Goal: Task Accomplishment & Management: Use online tool/utility

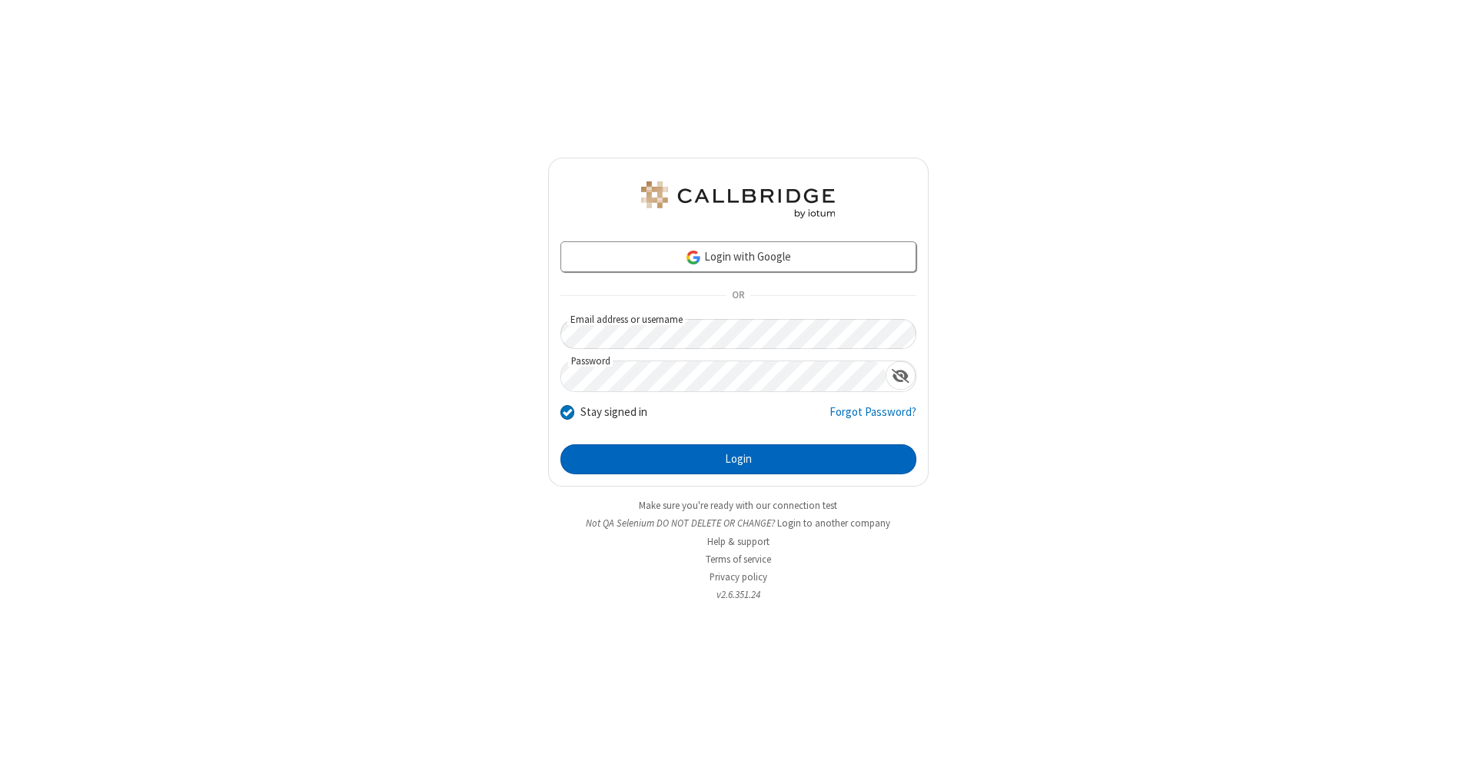
click at [738, 460] on button "Login" at bounding box center [739, 459] width 356 height 31
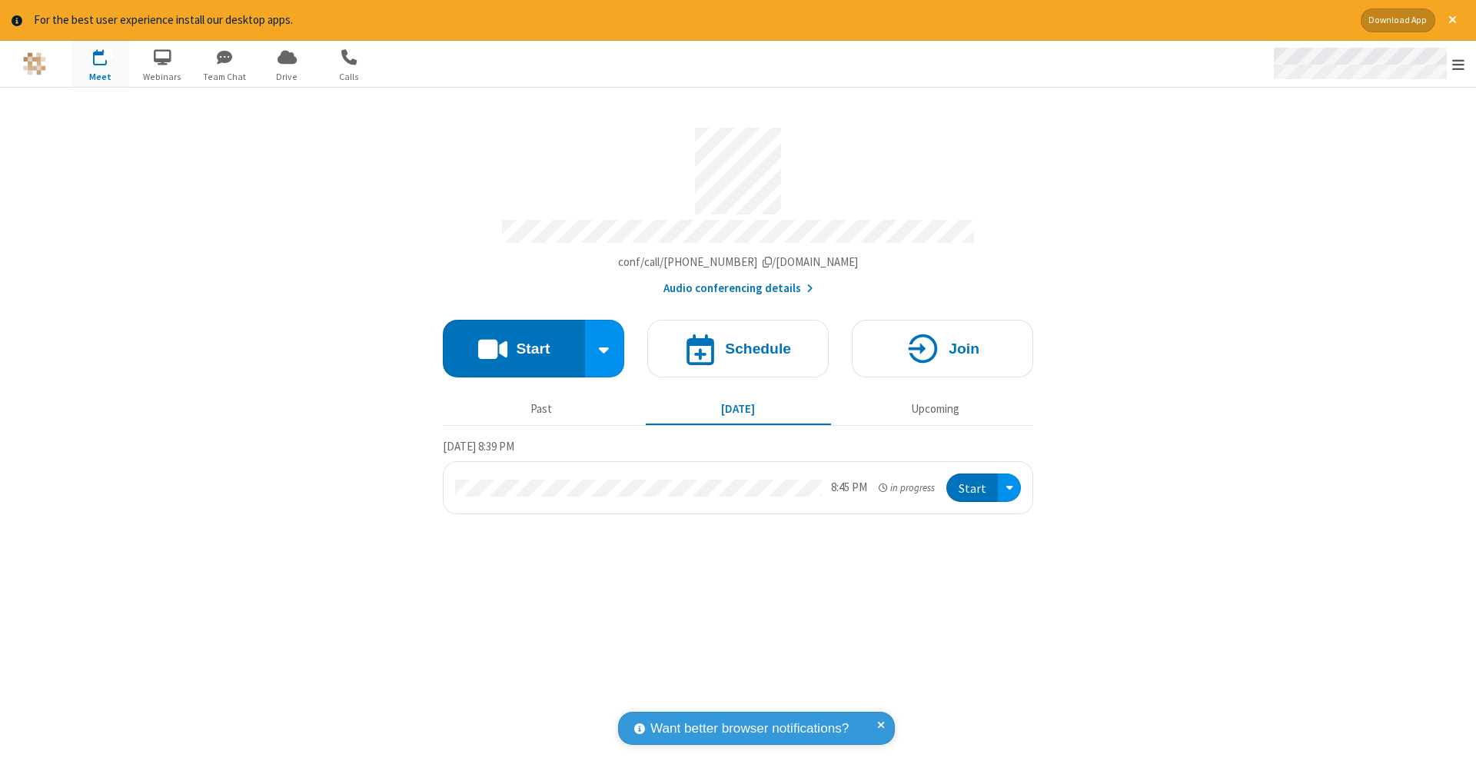
click at [1459, 65] on span "Open menu" at bounding box center [1459, 64] width 12 height 15
click at [287, 76] on span "Drive" at bounding box center [287, 77] width 58 height 14
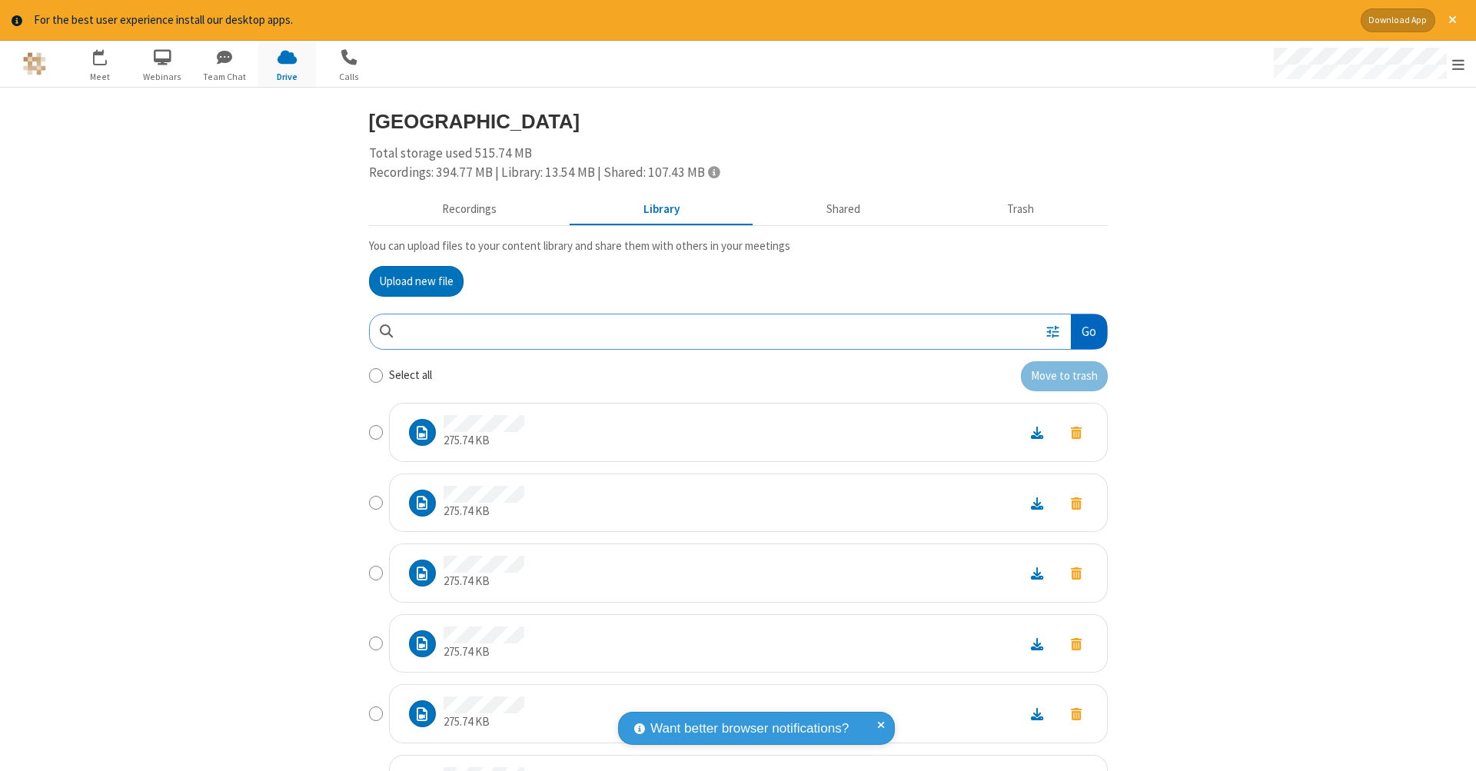
click at [1083, 328] on button "Go" at bounding box center [1088, 331] width 35 height 35
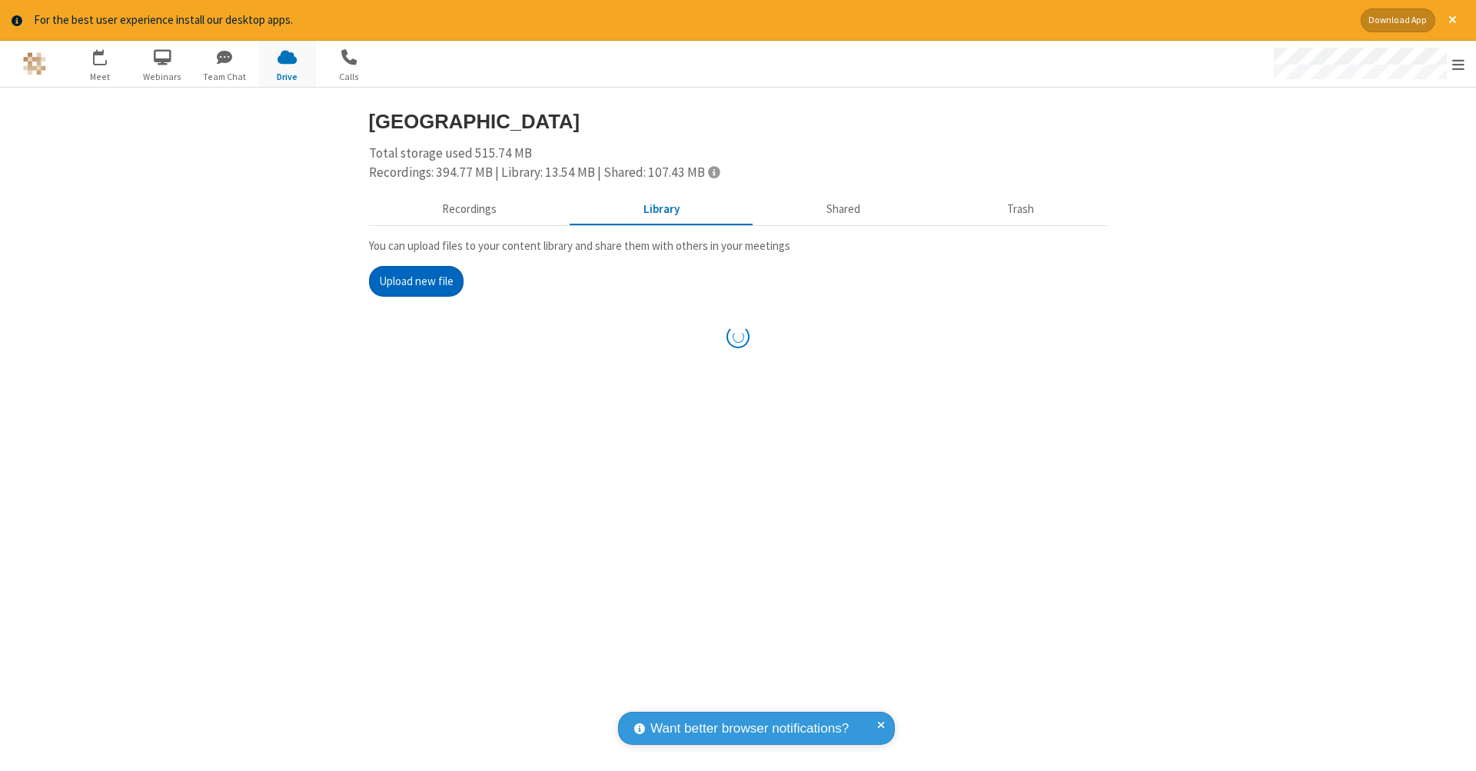
click at [410, 279] on button "Upload new file" at bounding box center [416, 281] width 95 height 31
